Goal: Book appointment/travel/reservation

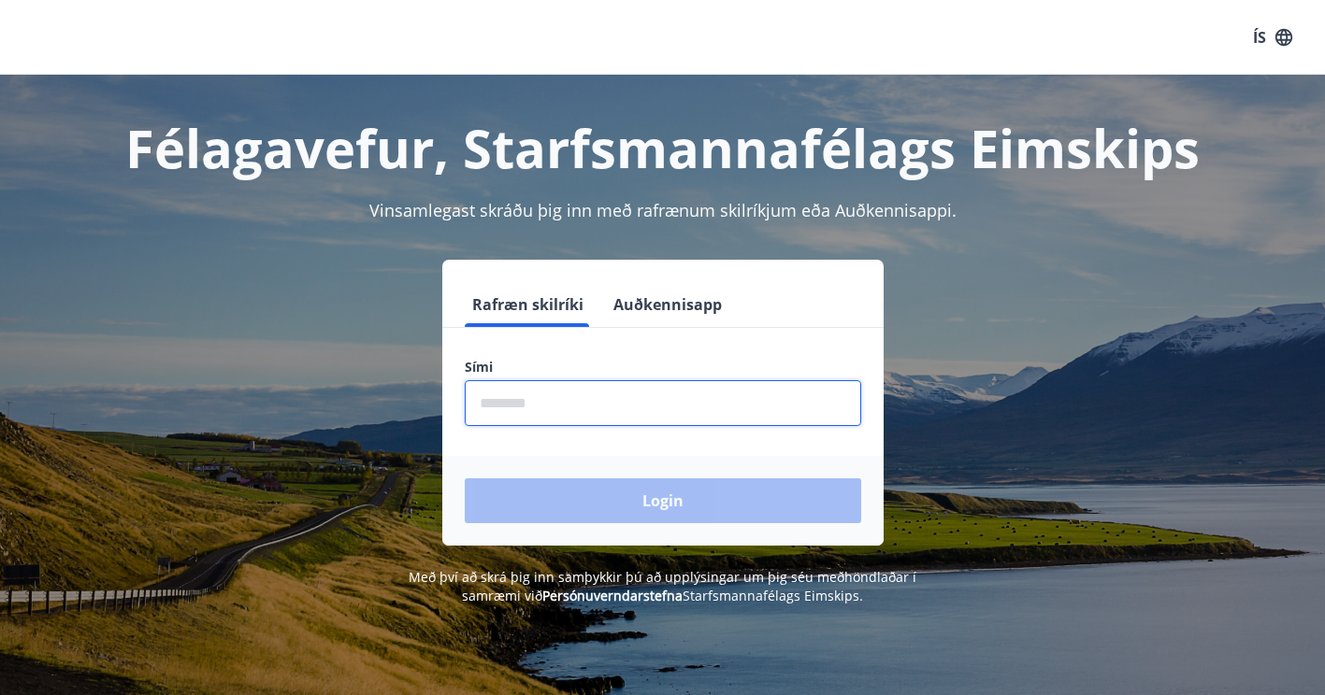
click at [621, 402] on input "phone" at bounding box center [663, 403] width 396 height 46
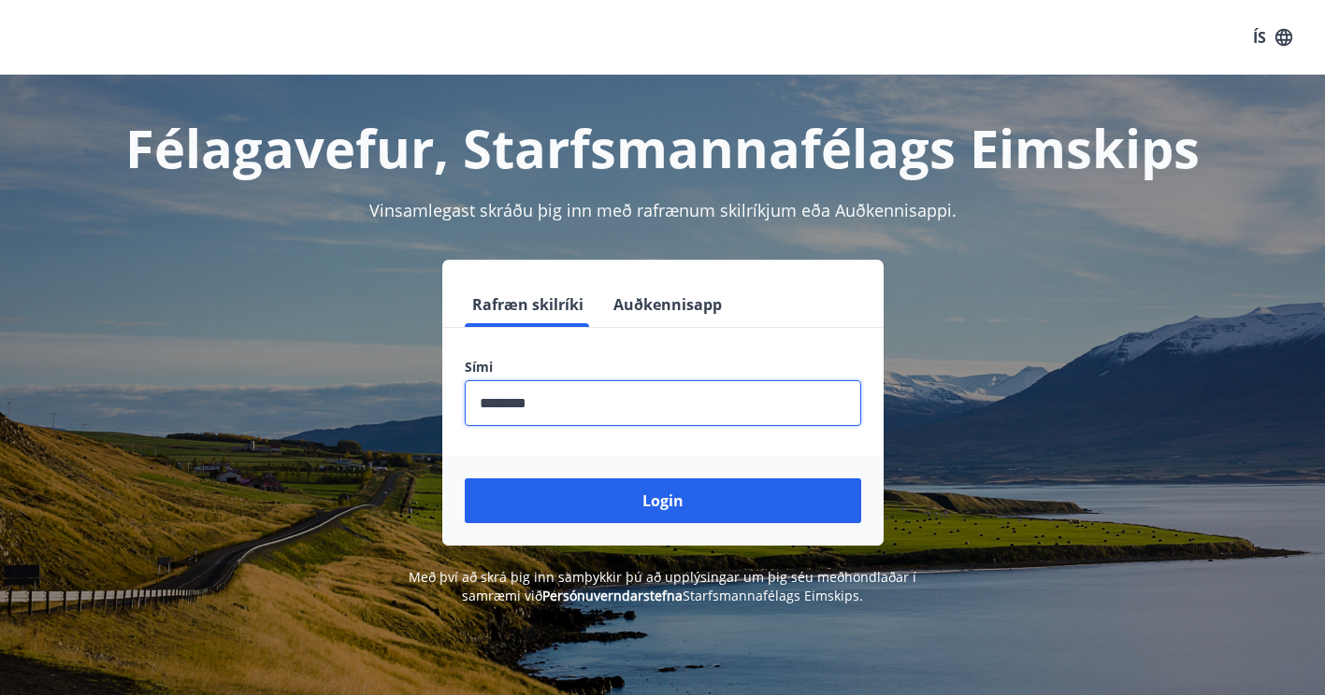
type input "********"
click at [465, 479] on button "Login" at bounding box center [663, 501] width 396 height 45
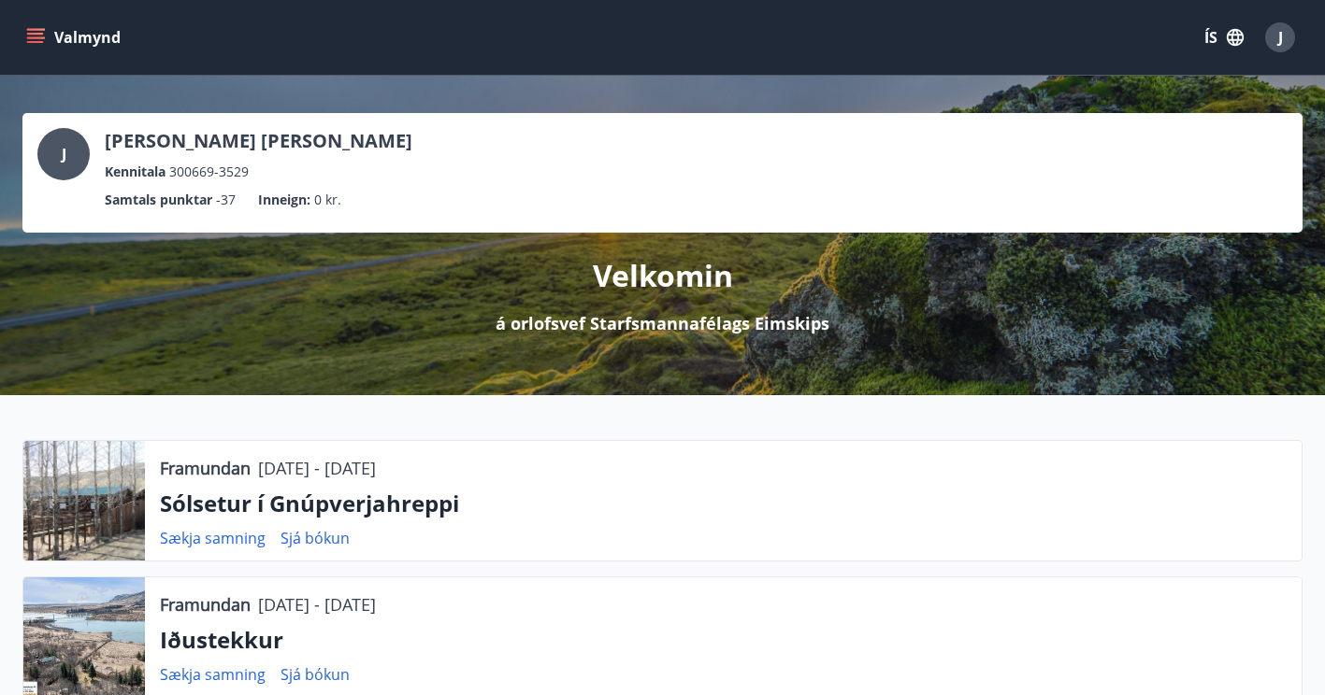
click at [44, 36] on icon "menu" at bounding box center [35, 37] width 19 height 19
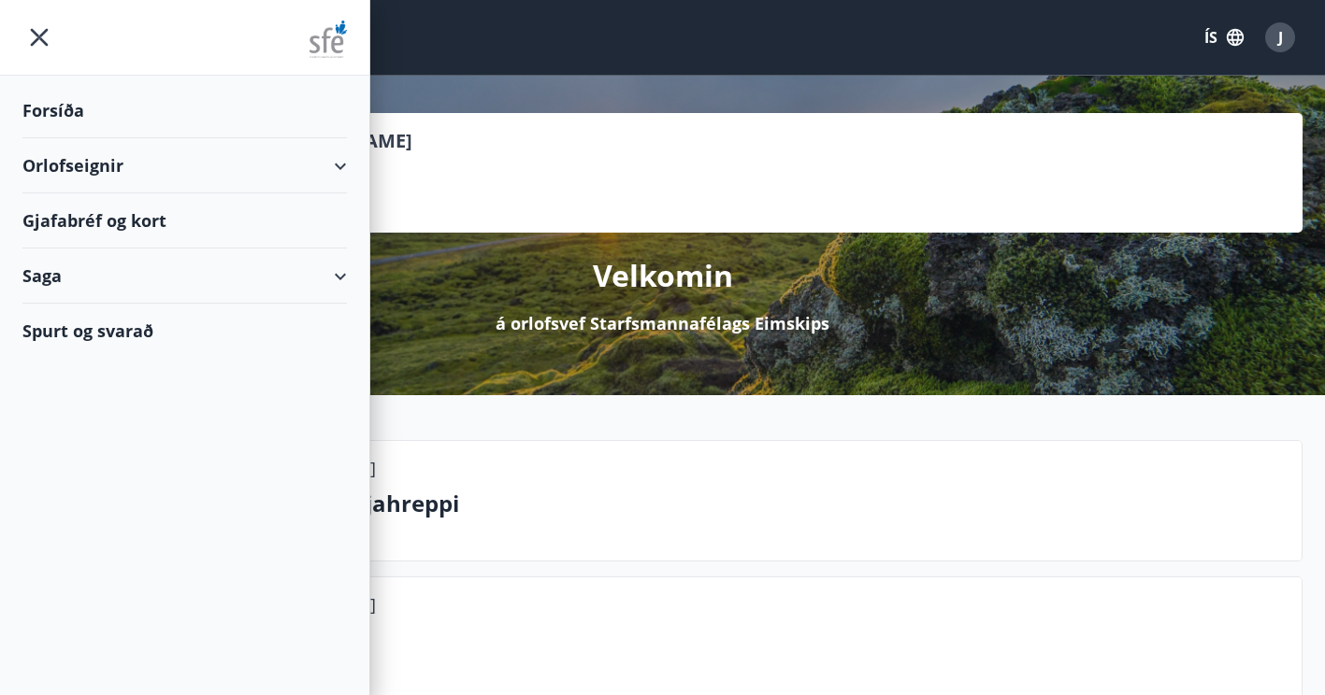
click at [529, 160] on div "J [PERSON_NAME] [PERSON_NAME] Kennitala 300669-3529" at bounding box center [662, 155] width 1250 height 54
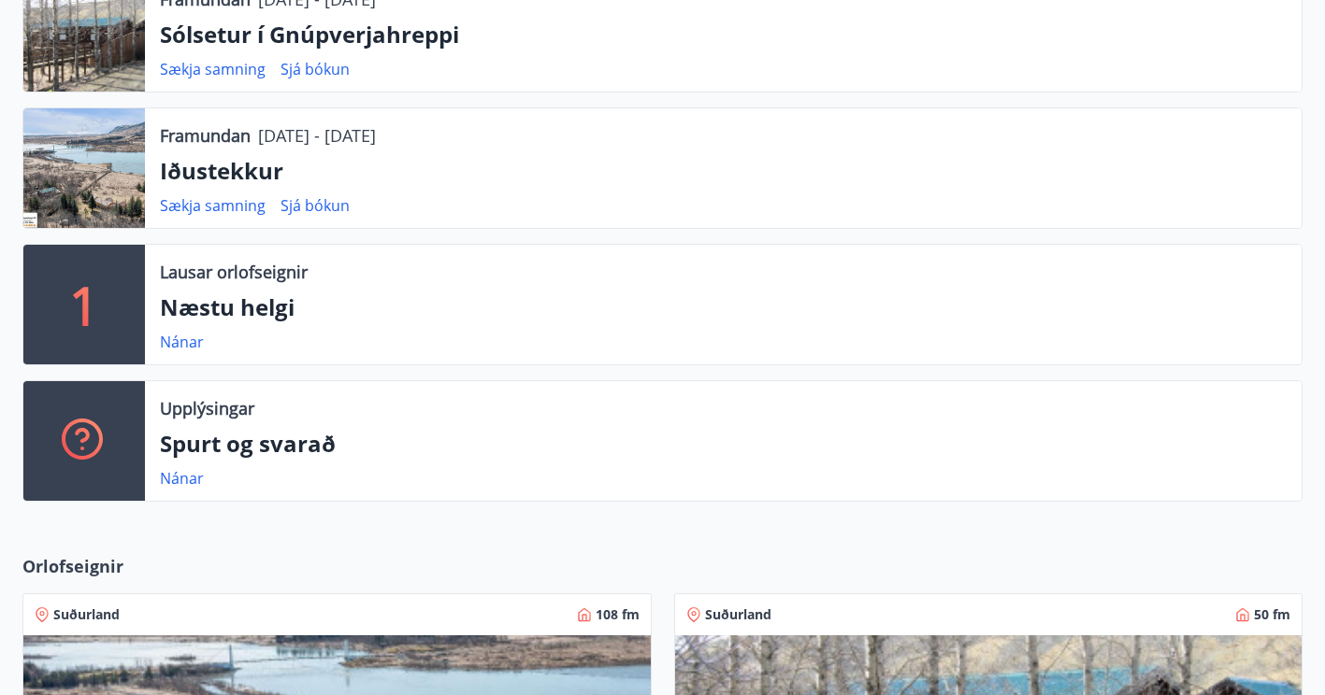
scroll to position [467, 0]
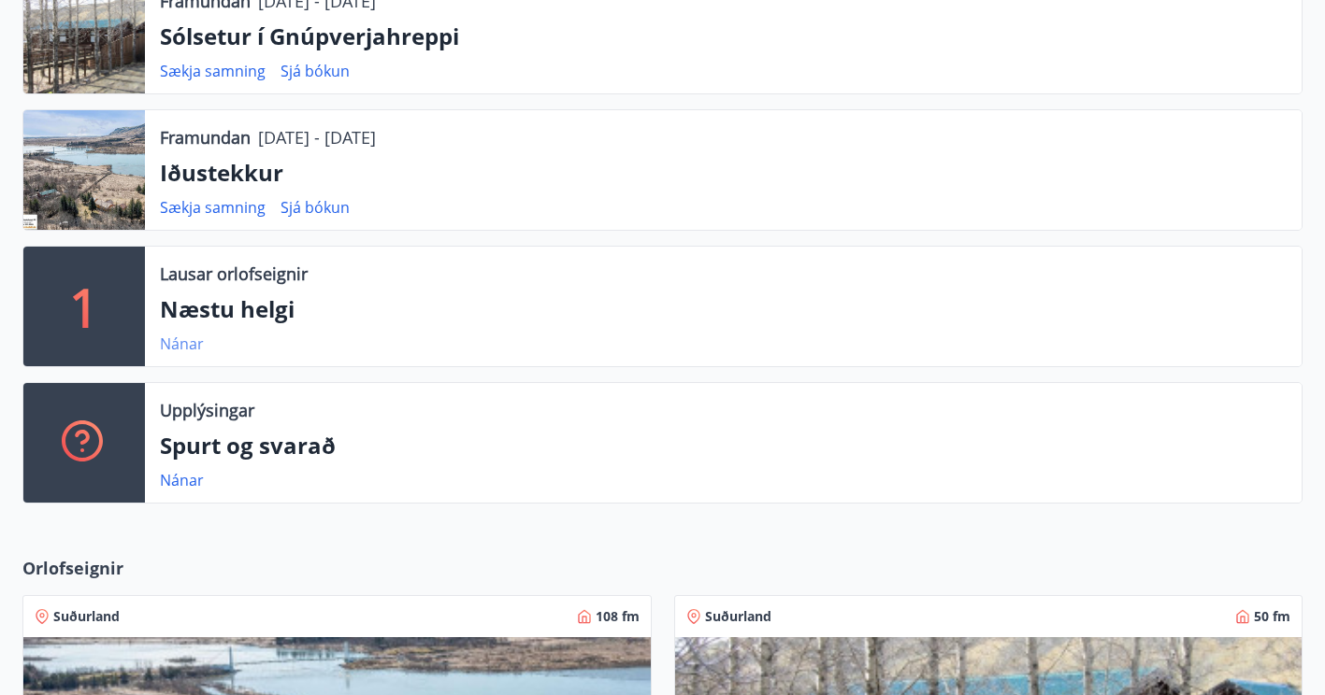
click at [182, 345] on link "Nánar" at bounding box center [182, 344] width 44 height 21
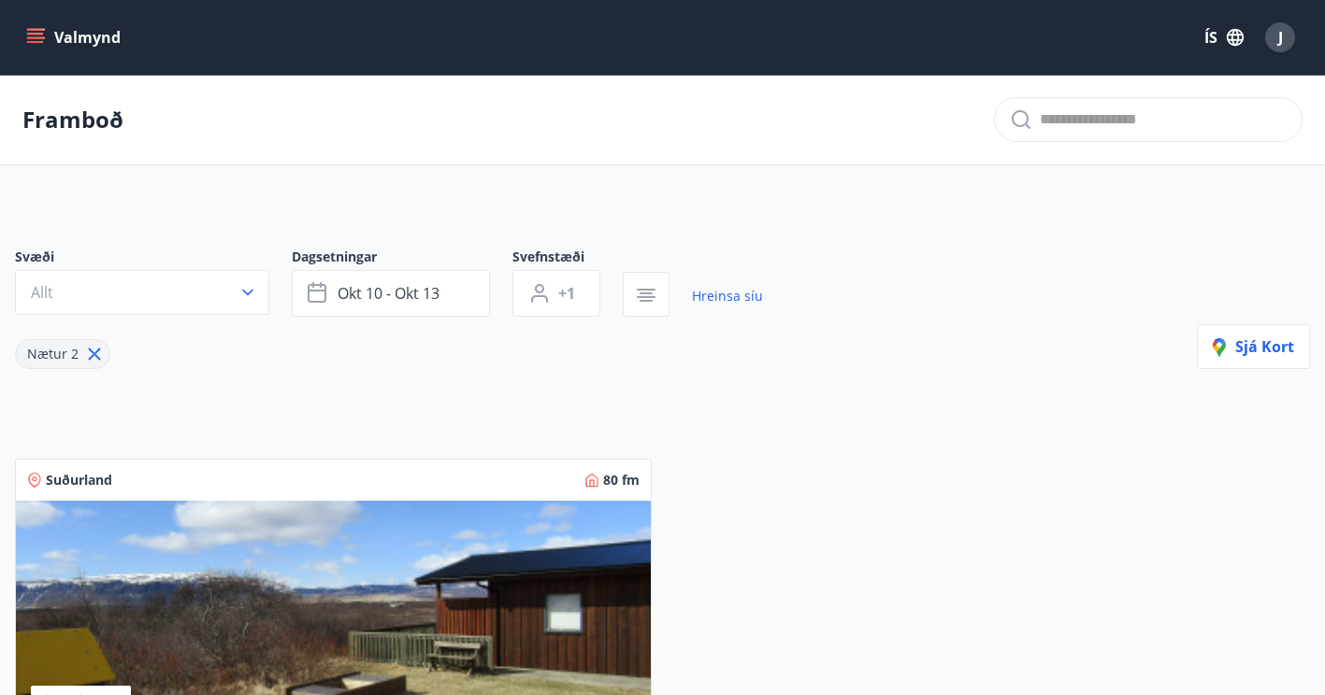
click at [37, 33] on icon "menu" at bounding box center [35, 34] width 17 height 2
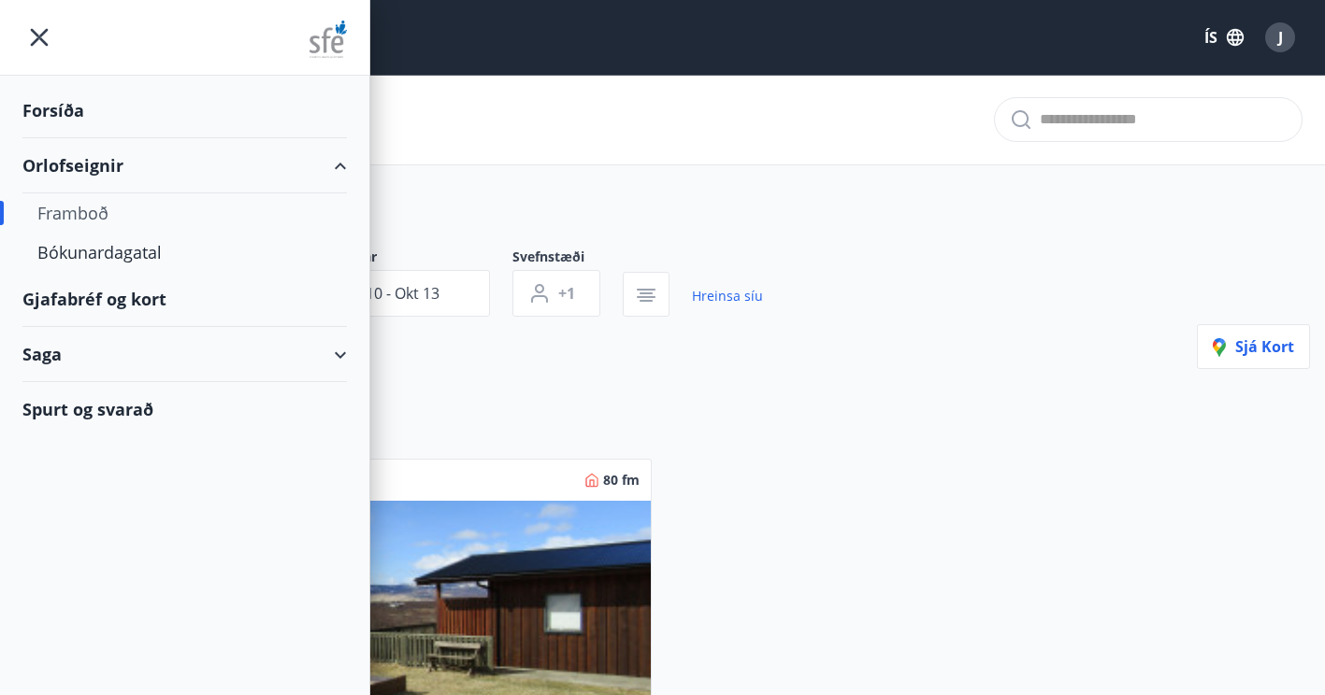
click at [79, 209] on div "Framboð" at bounding box center [184, 212] width 294 height 39
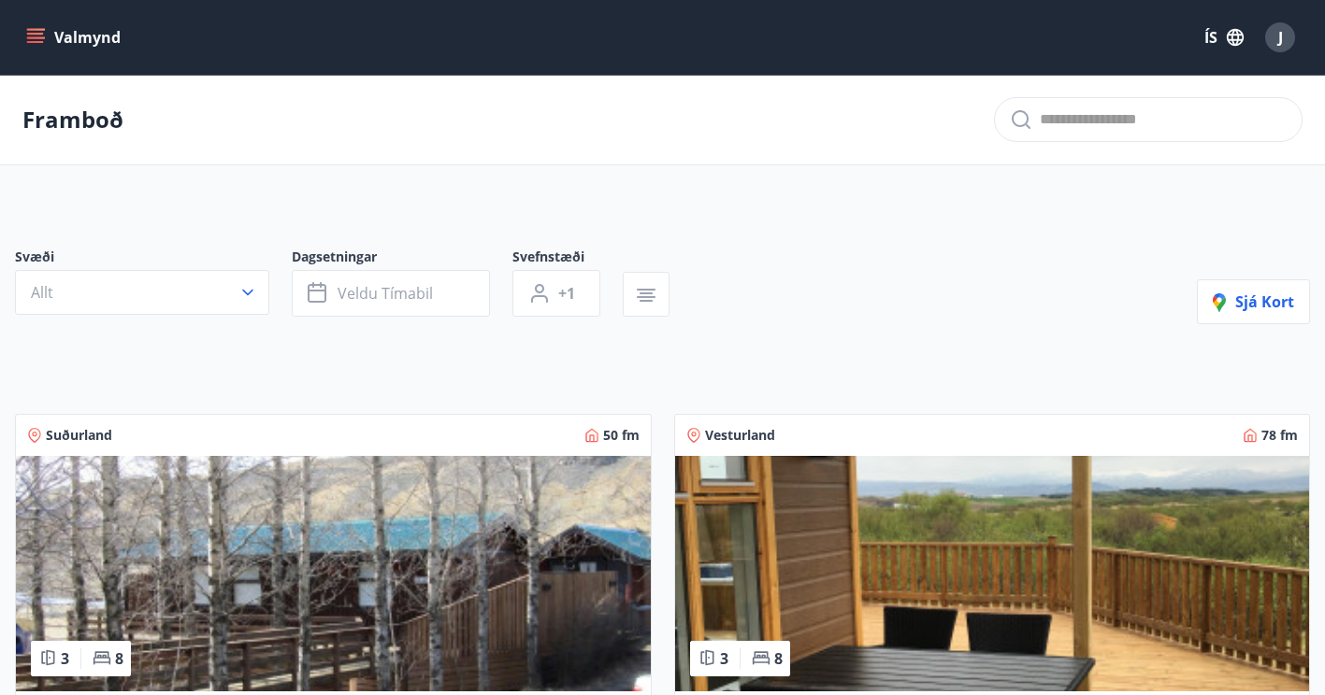
click at [35, 36] on icon "menu" at bounding box center [35, 37] width 19 height 19
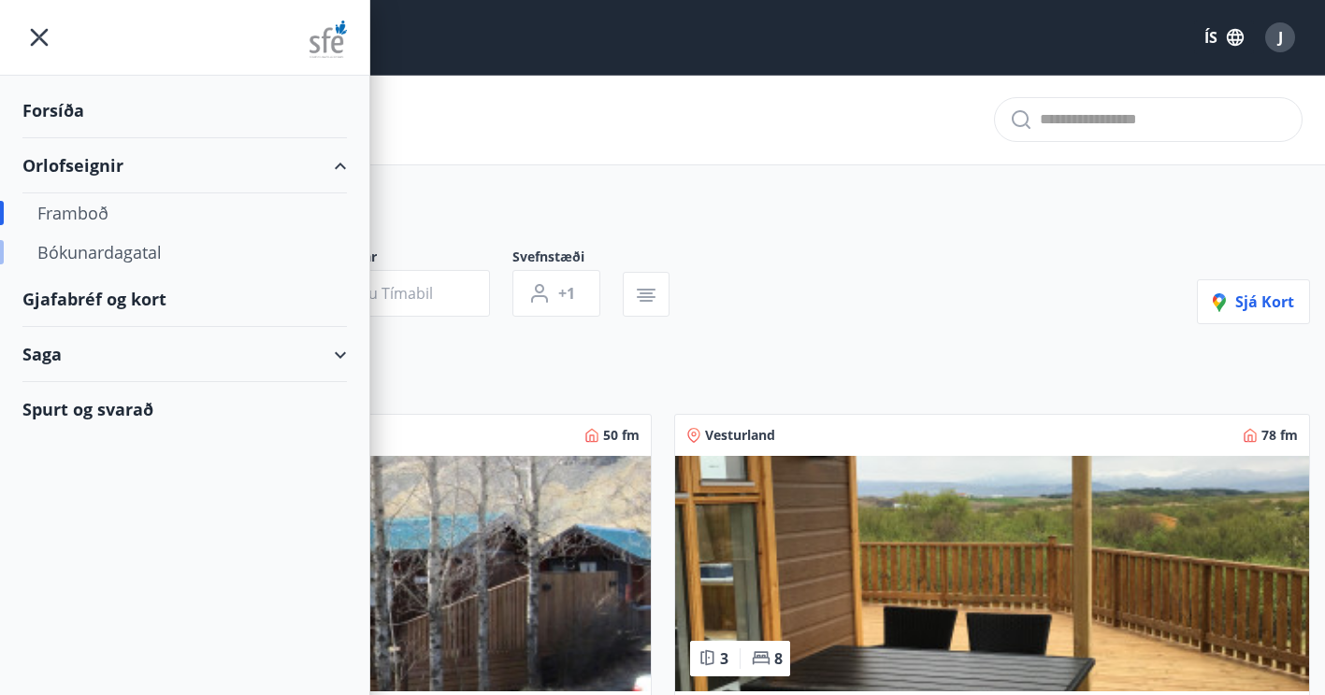
click at [116, 253] on div "Bókunardagatal" at bounding box center [184, 252] width 294 height 39
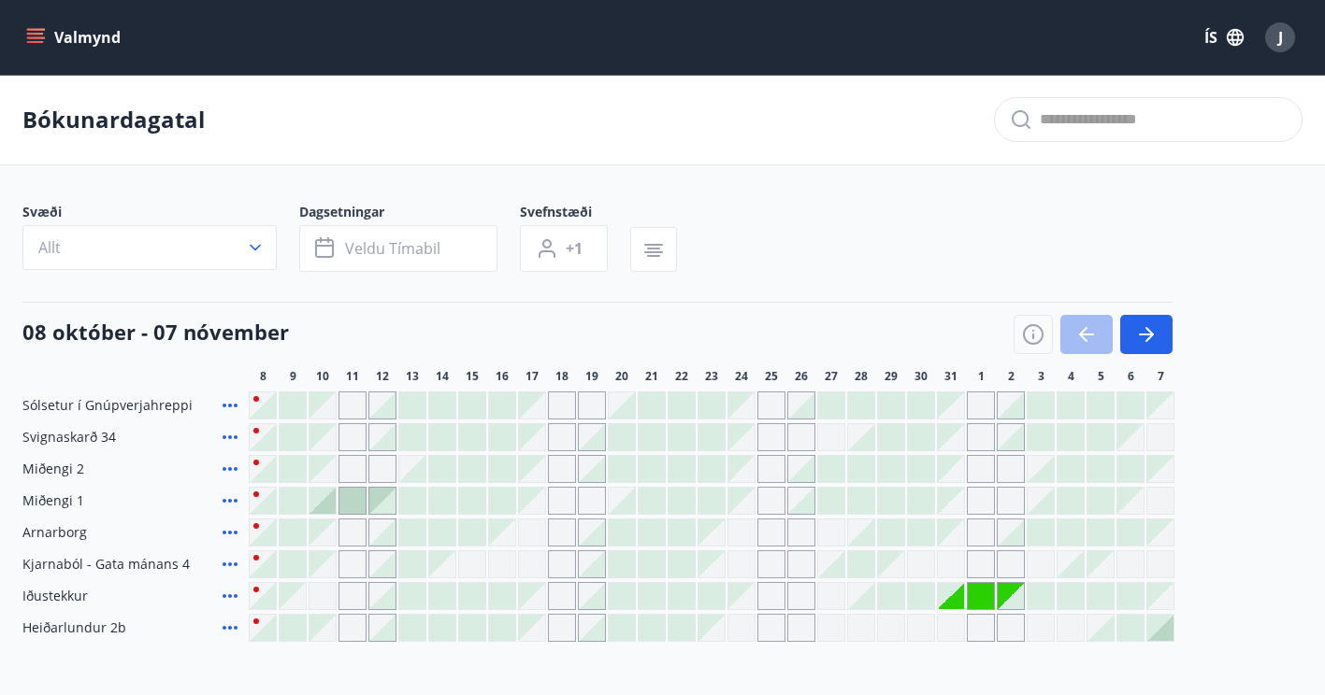
click at [326, 409] on div "Gráir dagar eru ekki bókanlegir" at bounding box center [322, 406] width 26 height 26
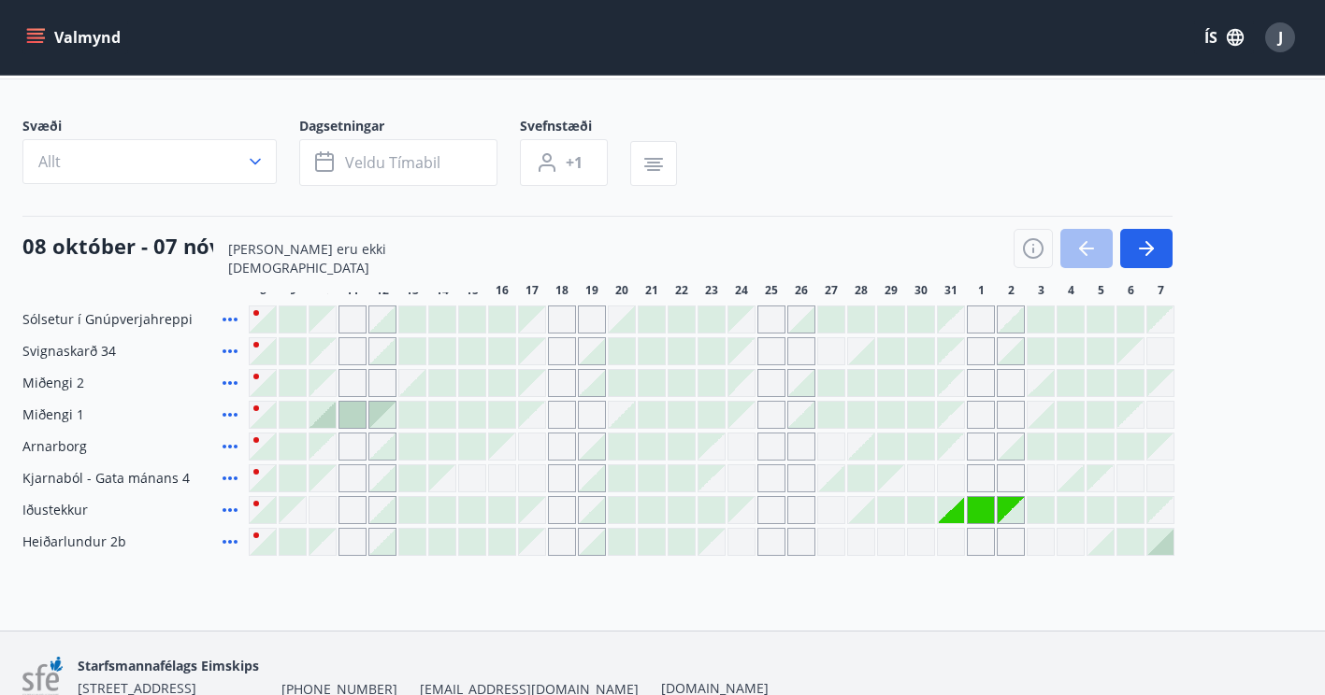
scroll to position [85, 0]
click at [449, 334] on div at bounding box center [442, 321] width 28 height 28
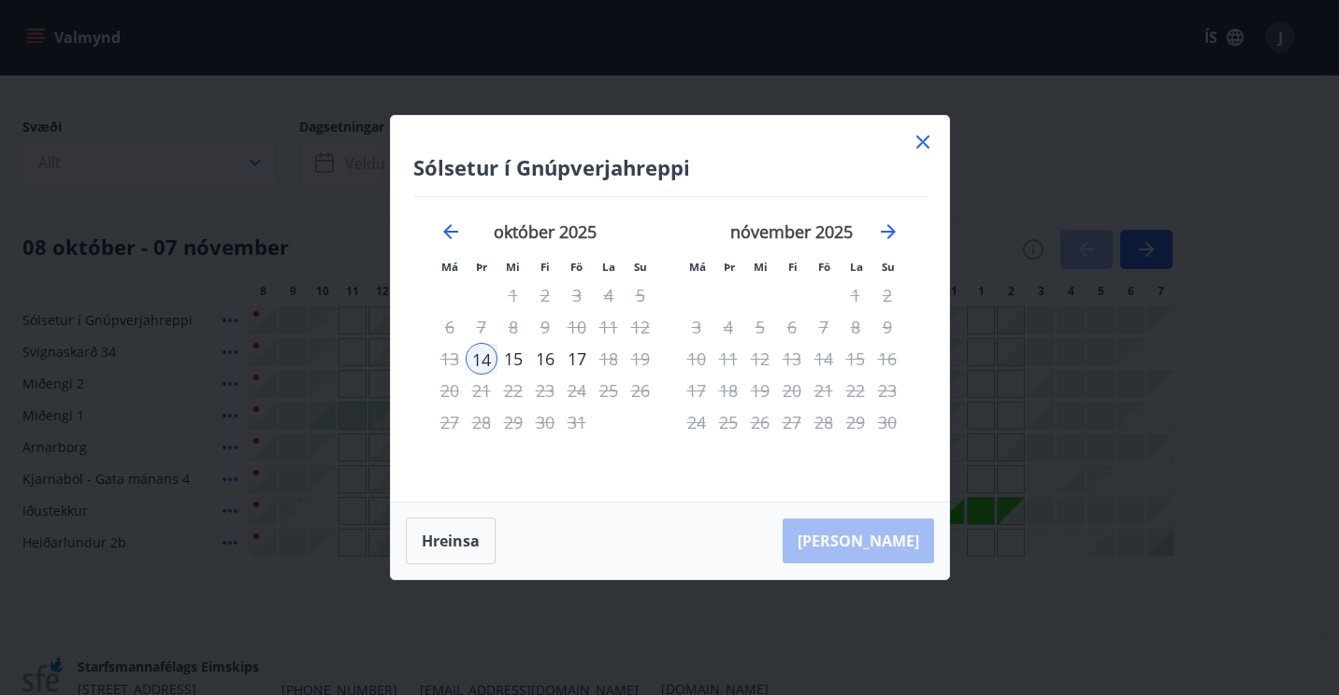
click at [920, 137] on icon at bounding box center [922, 142] width 22 height 22
